Goal: Task Accomplishment & Management: Use online tool/utility

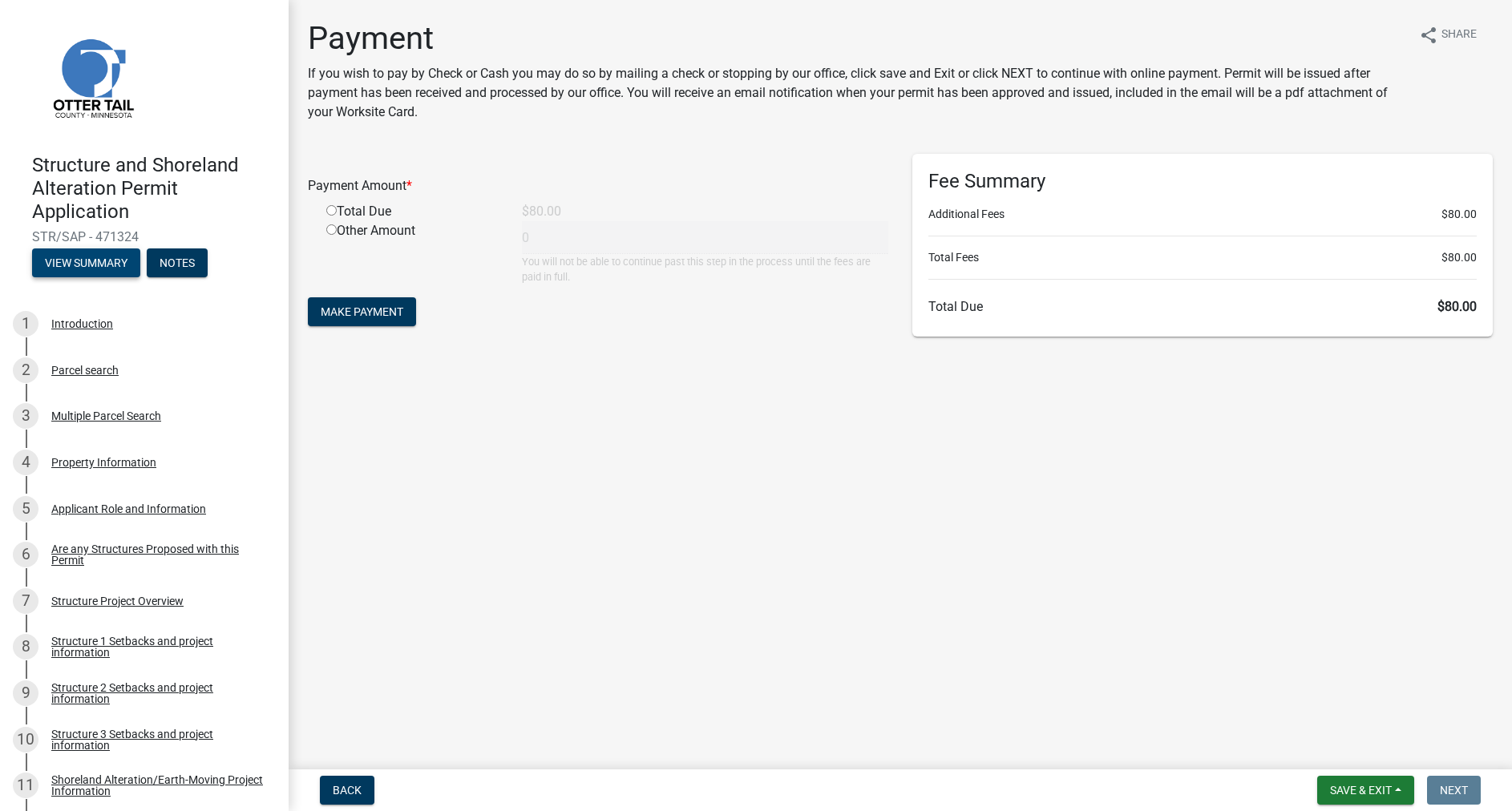
click at [95, 268] on button "View Summary" at bounding box center [86, 262] width 108 height 29
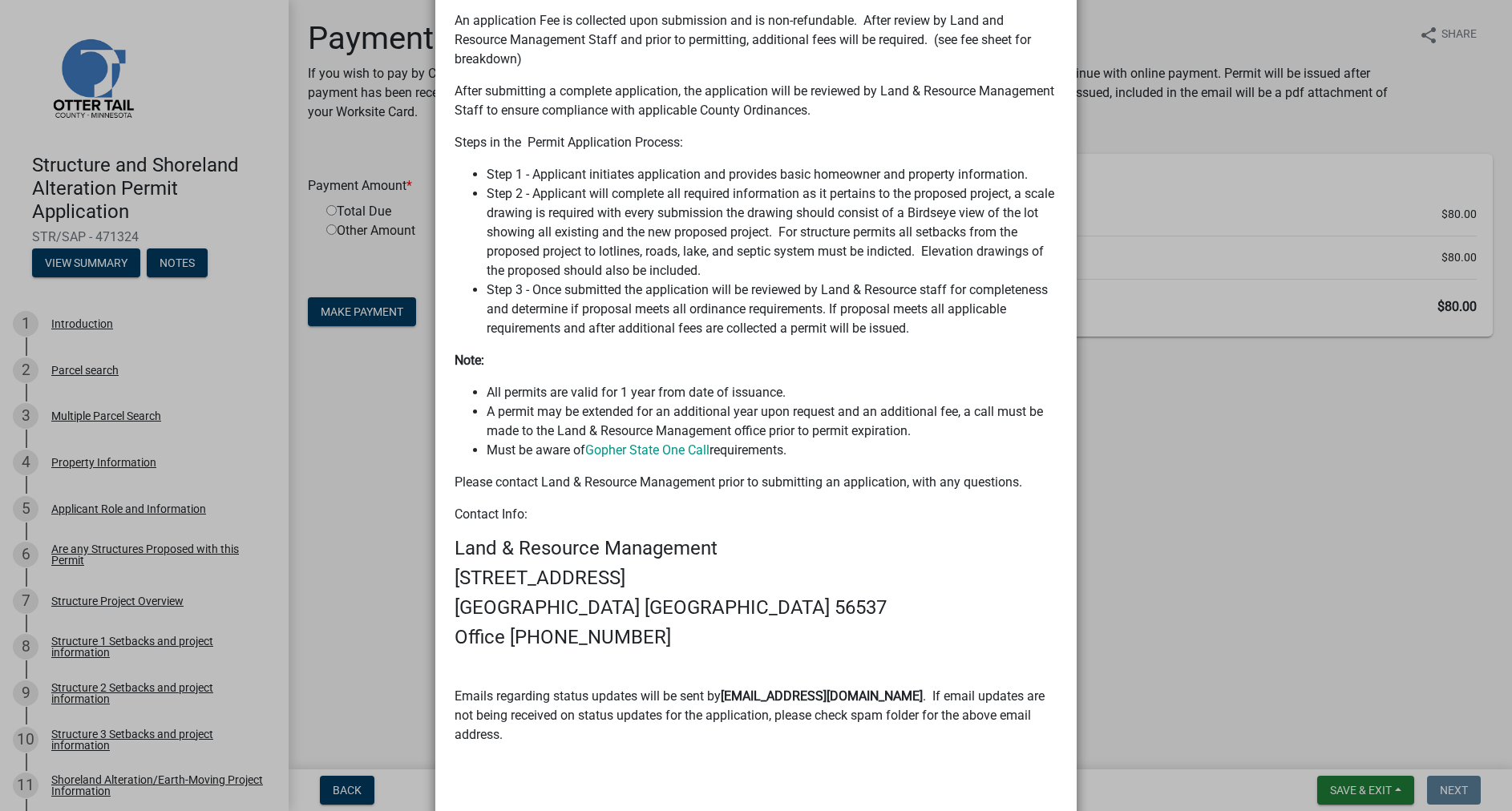
scroll to position [868, 0]
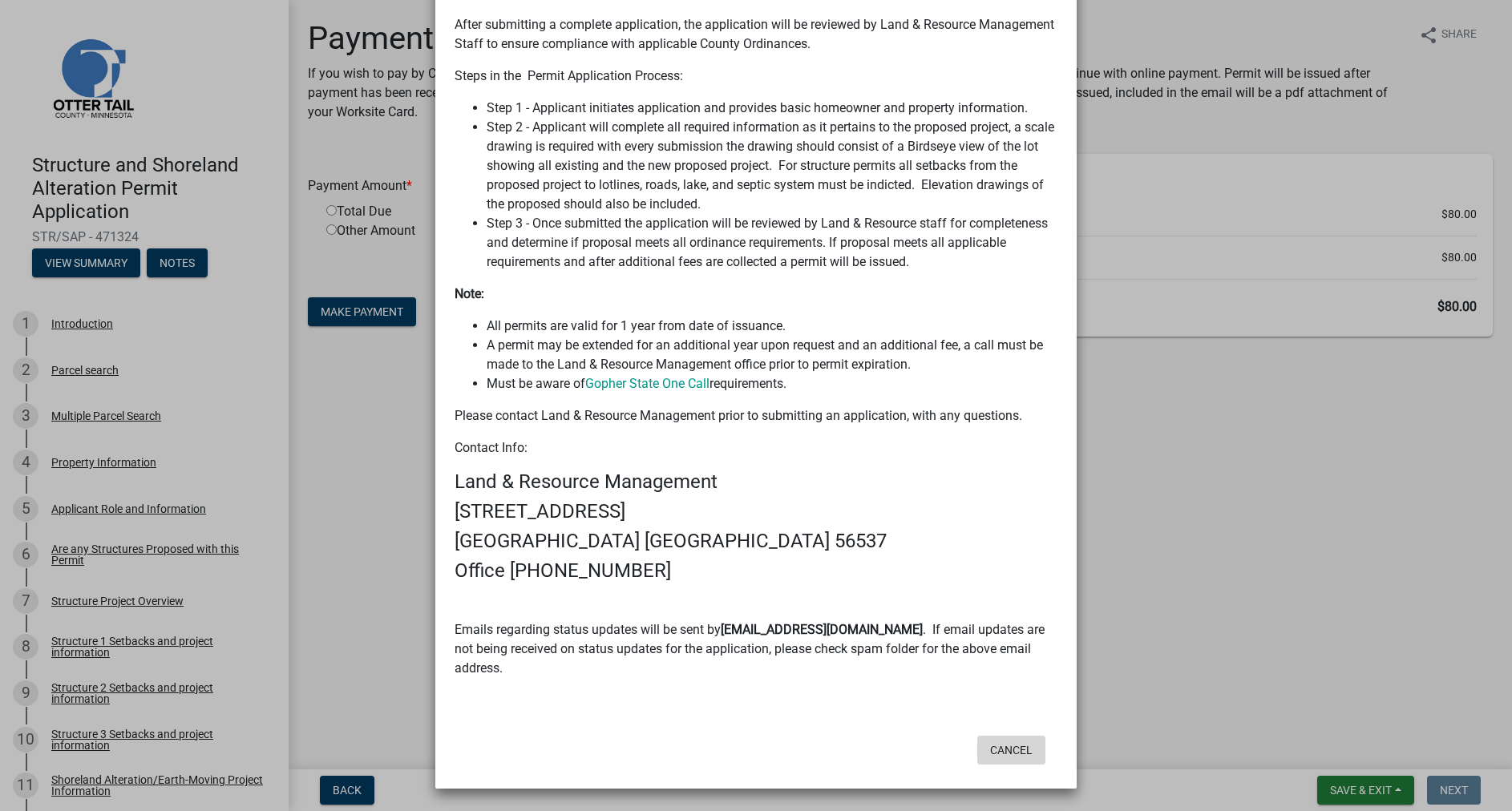
click at [997, 744] on button "Cancel" at bounding box center [1011, 750] width 68 height 29
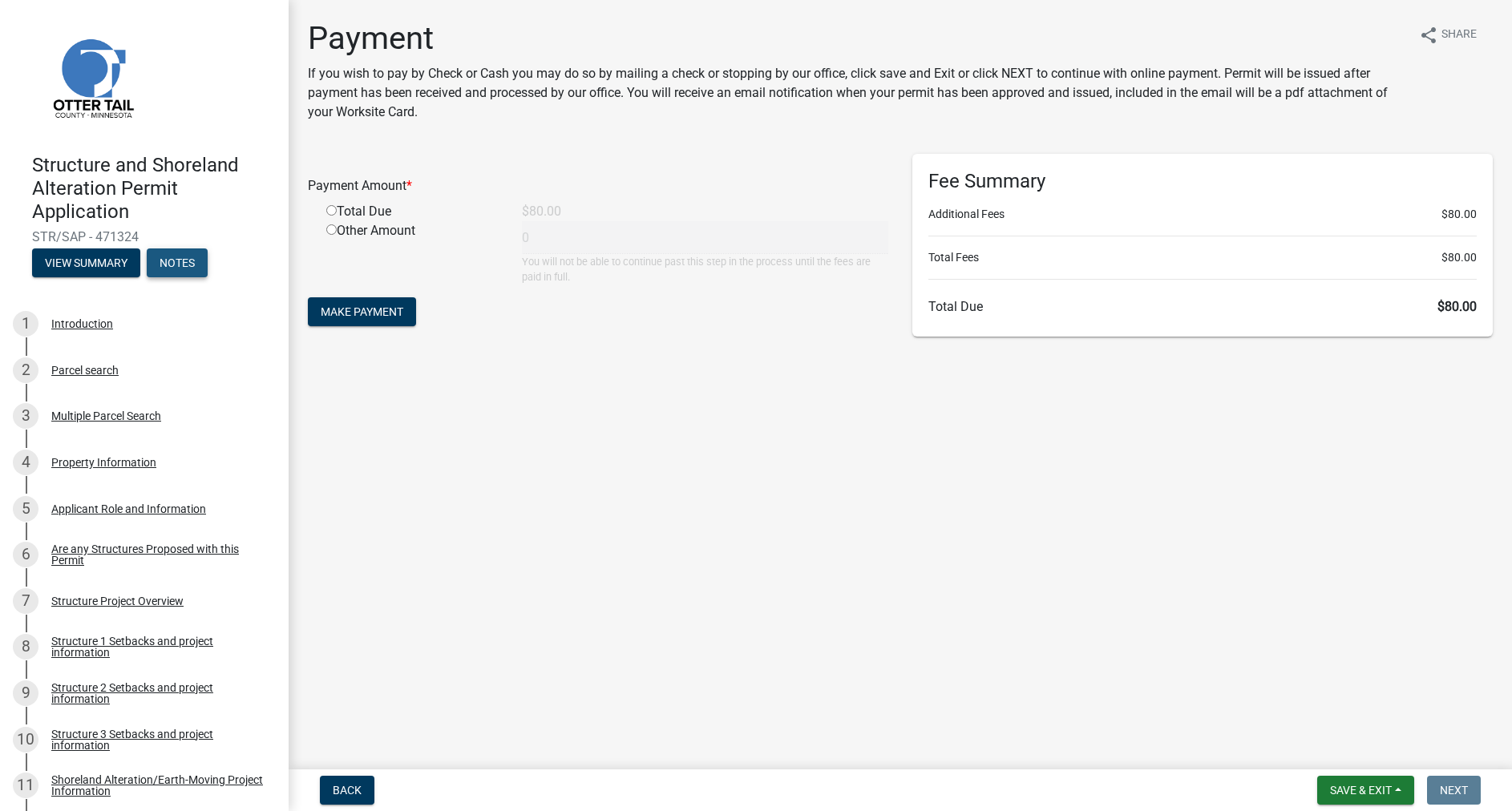
click at [173, 264] on button "Notes" at bounding box center [177, 262] width 61 height 29
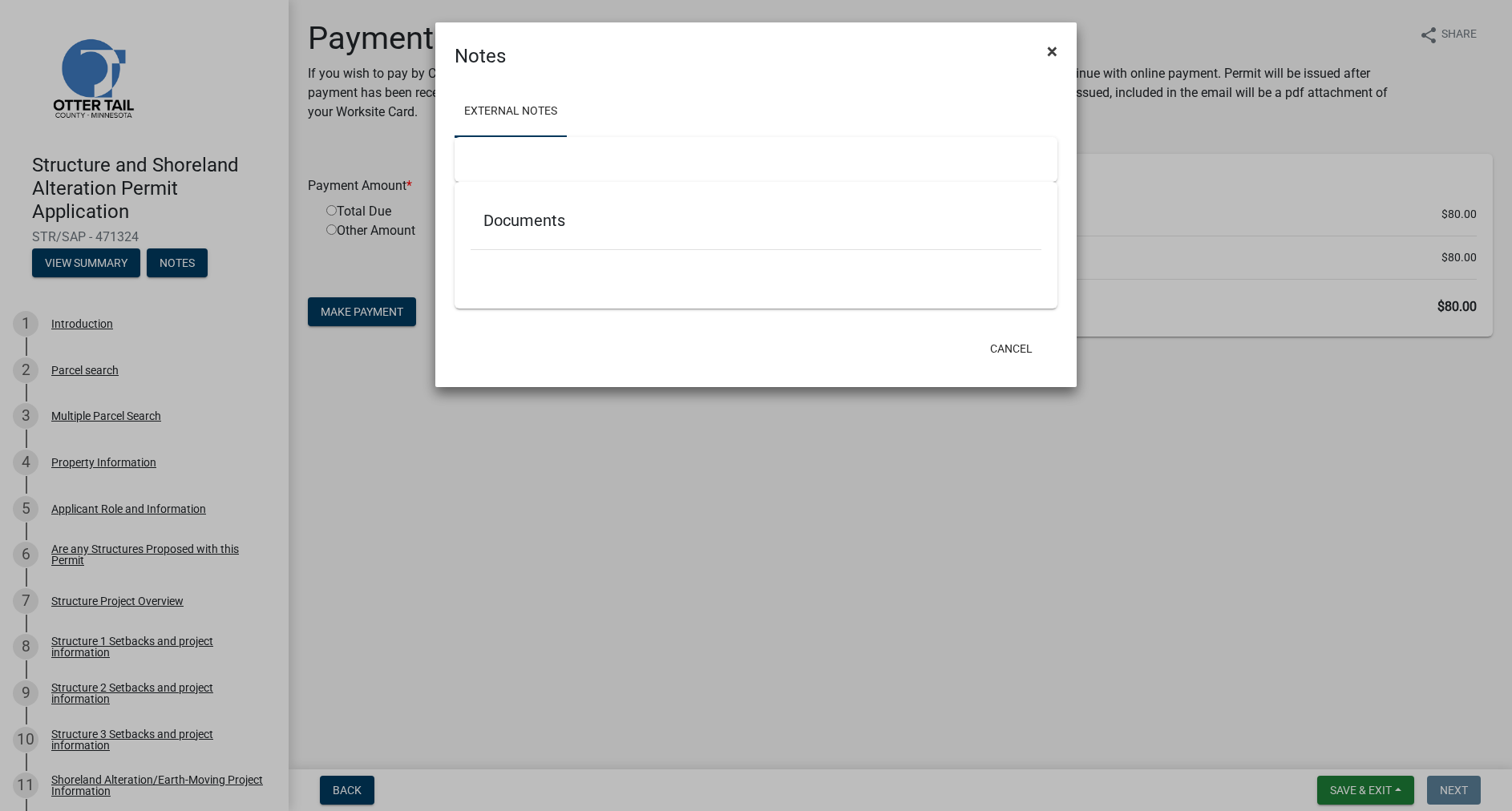
click at [1060, 46] on button "×" at bounding box center [1052, 51] width 36 height 45
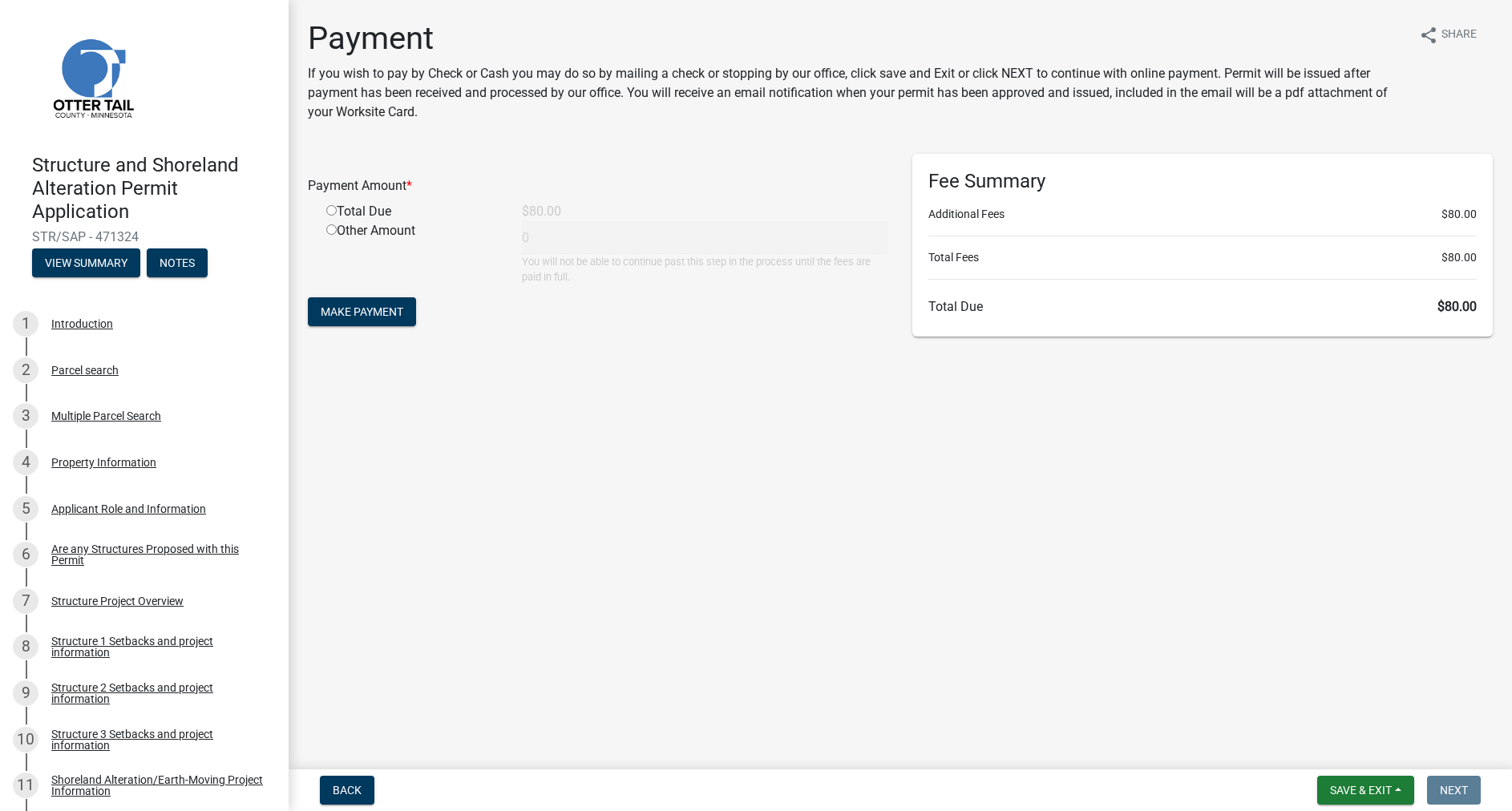
drag, startPoint x: 339, startPoint y: 213, endPoint x: 330, endPoint y: 214, distance: 9.1
click at [339, 214] on div "Total Due" at bounding box center [413, 211] width 196 height 19
click at [330, 214] on input "radio" at bounding box center [331, 210] width 11 height 11
radio input "true"
type input "80"
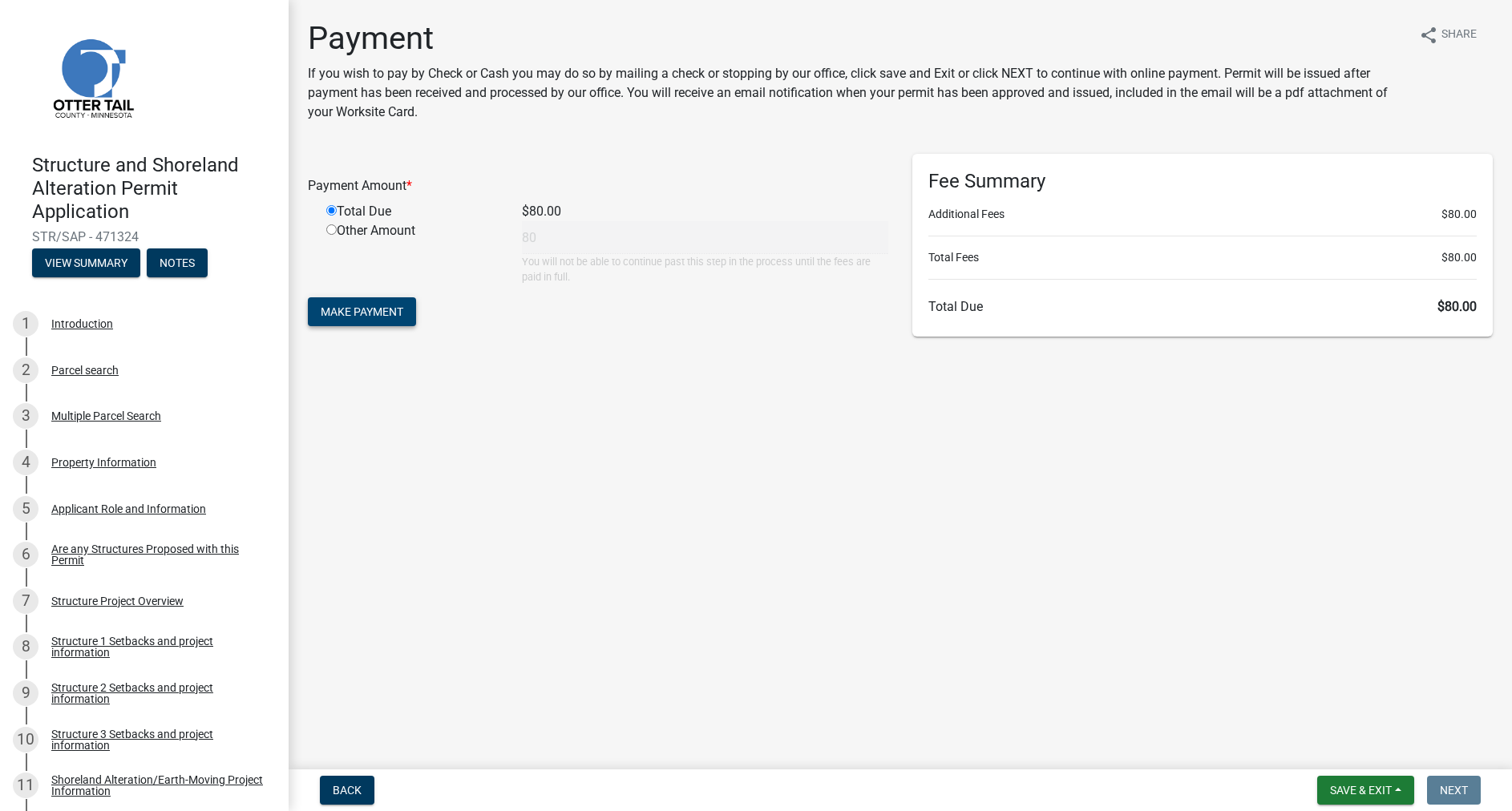
click at [376, 320] on button "Make Payment" at bounding box center [362, 311] width 108 height 29
